Goal: Task Accomplishment & Management: Manage account settings

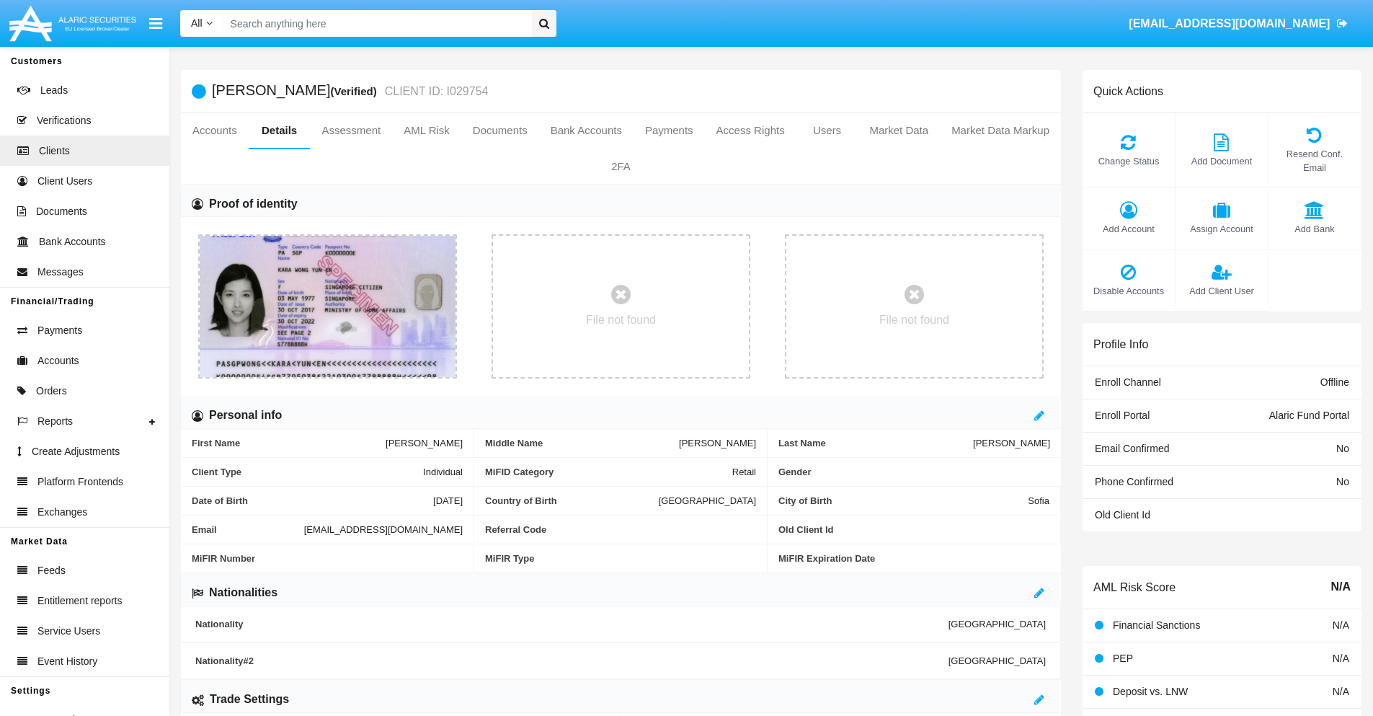
click at [1128, 228] on span "Add Account" at bounding box center [1129, 229] width 78 height 14
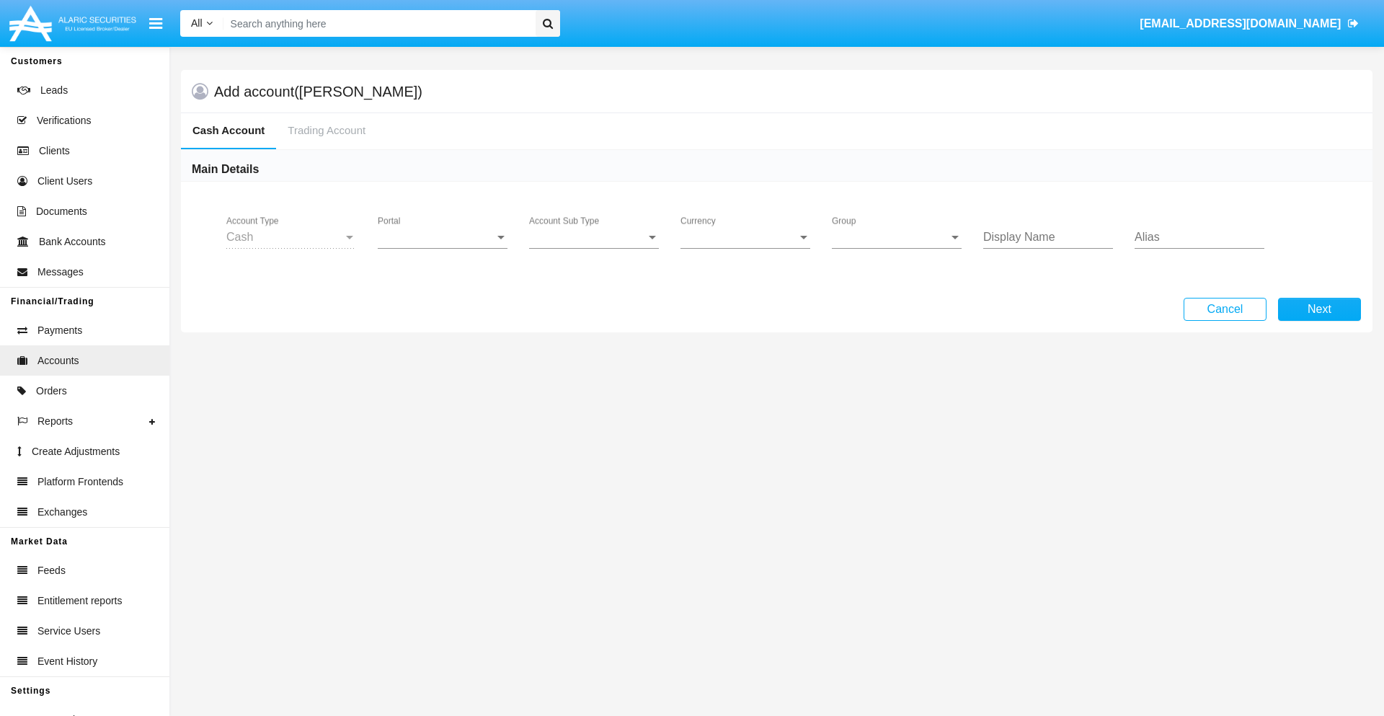
click at [443, 237] on span "Portal" at bounding box center [436, 237] width 117 height 13
click at [444, 317] on span "Alaric Fund Portal" at bounding box center [444, 317] width 133 height 35
click at [594, 237] on span "Account Sub Type" at bounding box center [587, 237] width 117 height 13
click at [594, 248] on span "Fund Cash" at bounding box center [594, 248] width 130 height 35
click at [897, 237] on span "Group" at bounding box center [890, 237] width 117 height 13
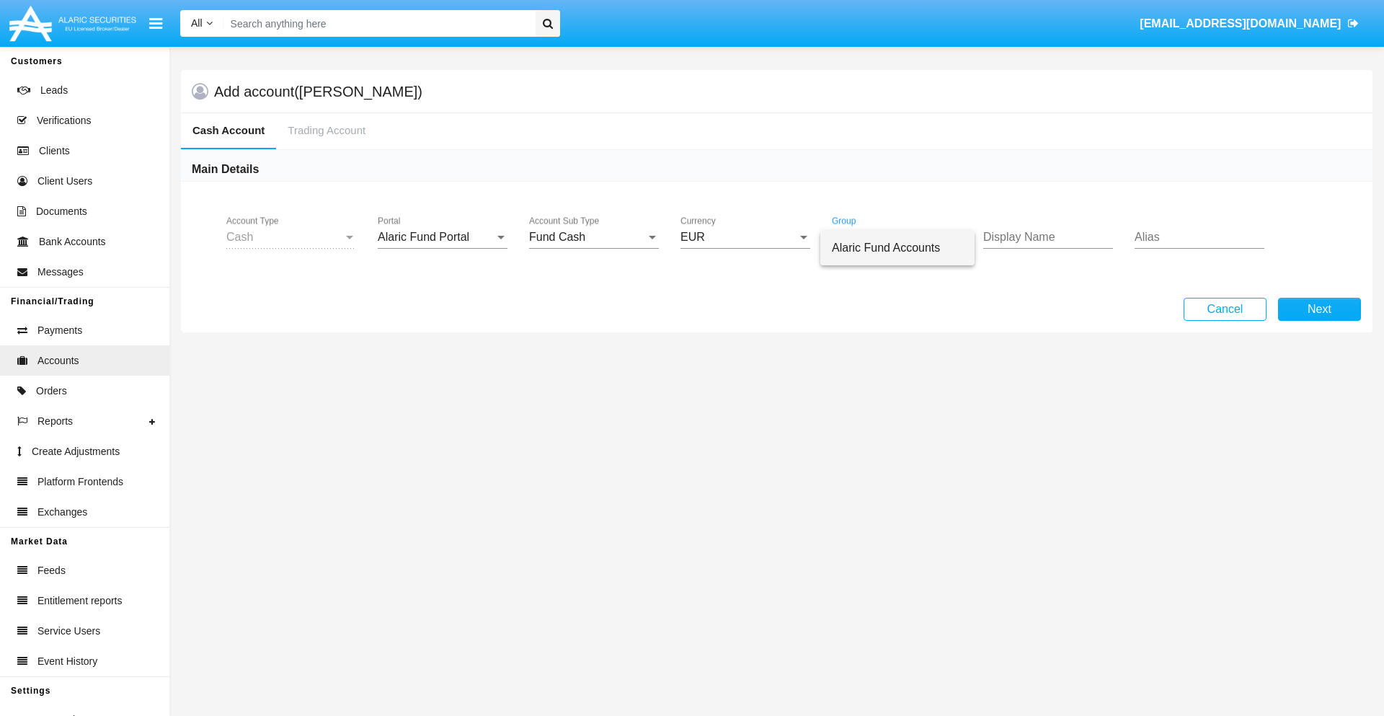
click at [897, 248] on span "Alaric Fund Accounts" at bounding box center [897, 248] width 131 height 35
type input "plum"
type input "maroon"
click at [1319, 309] on button "Next" at bounding box center [1319, 309] width 83 height 23
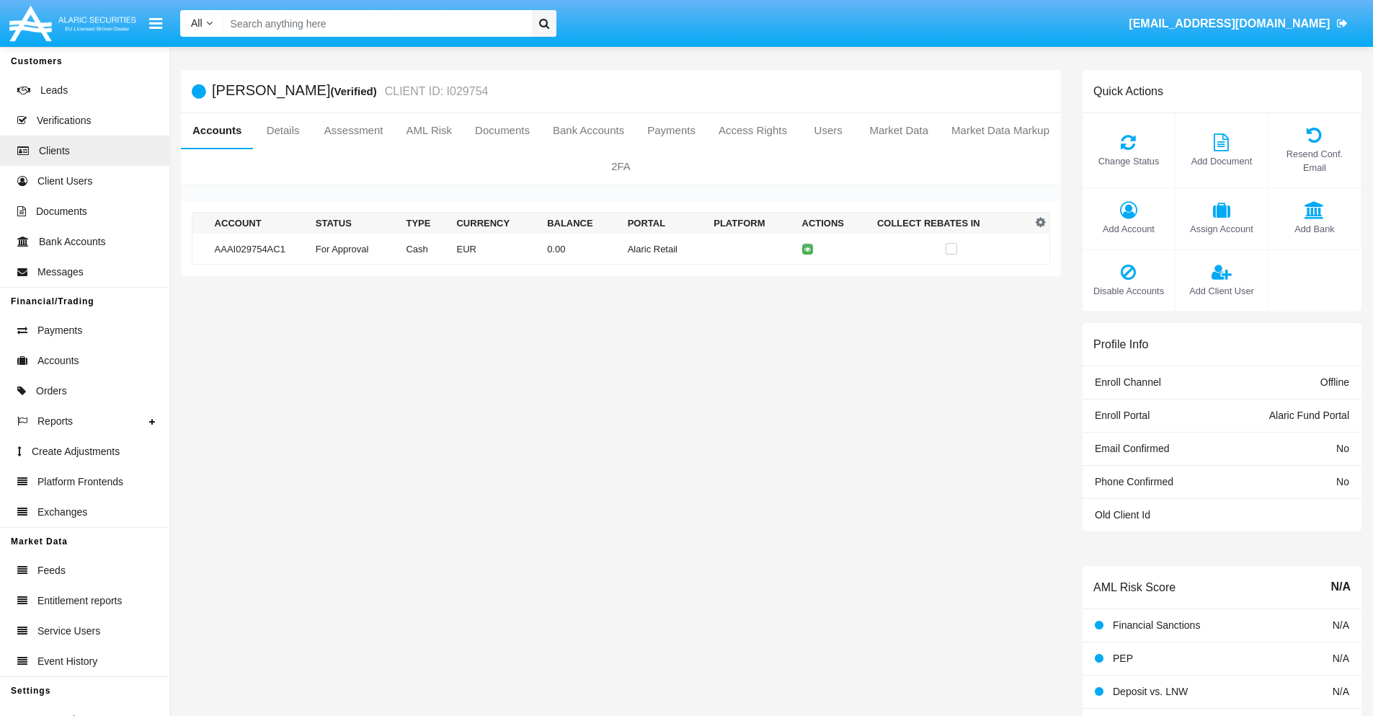
click at [622, 249] on td "Alaric Retail" at bounding box center [665, 249] width 86 height 31
click at [1128, 161] on span "Change Status" at bounding box center [1129, 161] width 78 height 14
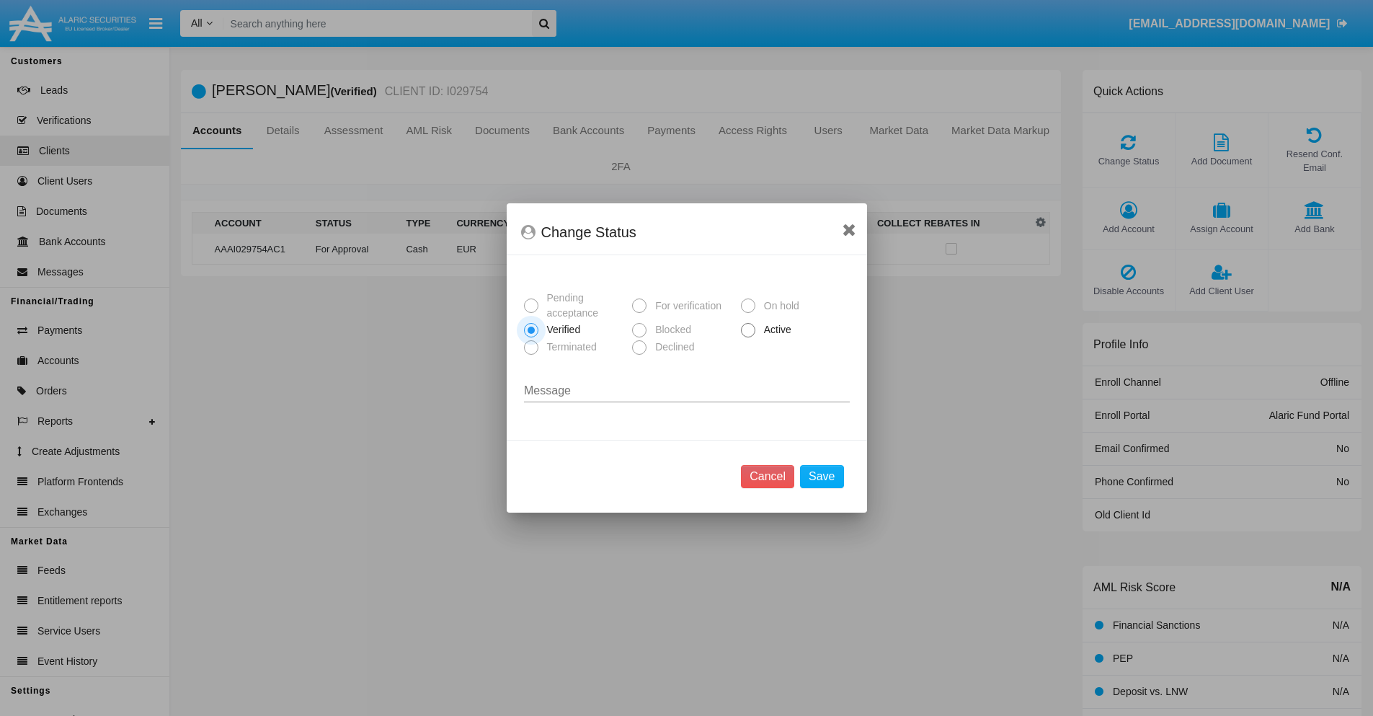
click at [775, 329] on span "Active" at bounding box center [775, 329] width 40 height 15
click at [748, 337] on input "Active" at bounding box center [747, 337] width 1 height 1
radio input "true"
click at [822, 476] on button "Save" at bounding box center [821, 476] width 43 height 23
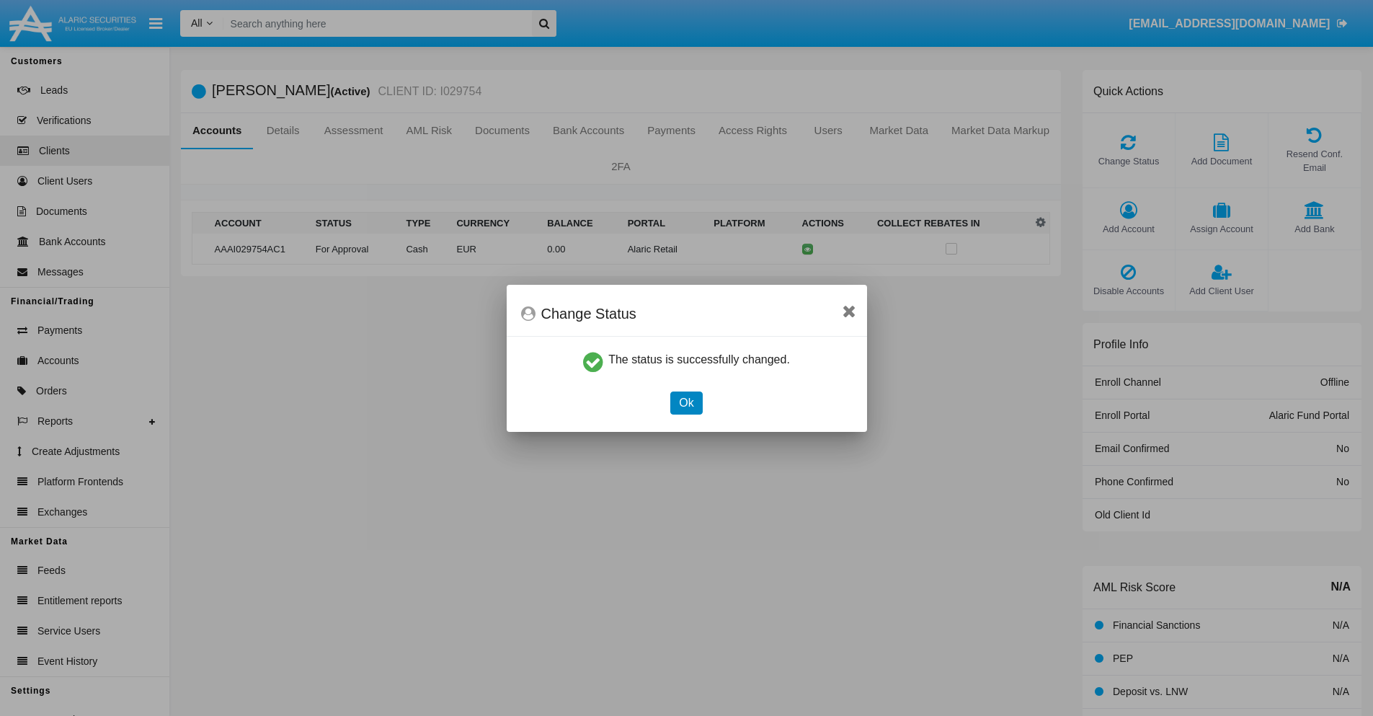
click at [686, 402] on button "Ok" at bounding box center [686, 402] width 32 height 23
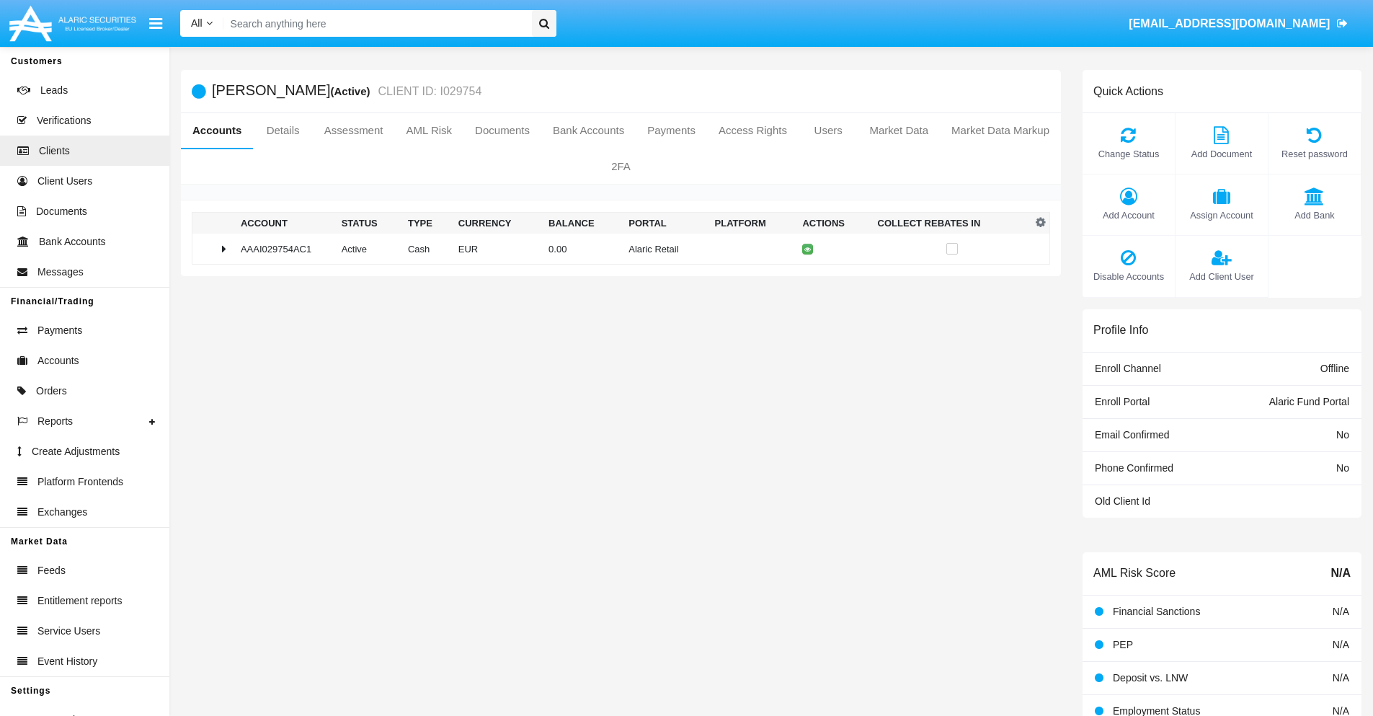
click at [616, 249] on td "0.00" at bounding box center [583, 249] width 80 height 31
click at [807, 279] on icon at bounding box center [810, 279] width 6 height 6
